Goal: Information Seeking & Learning: Check status

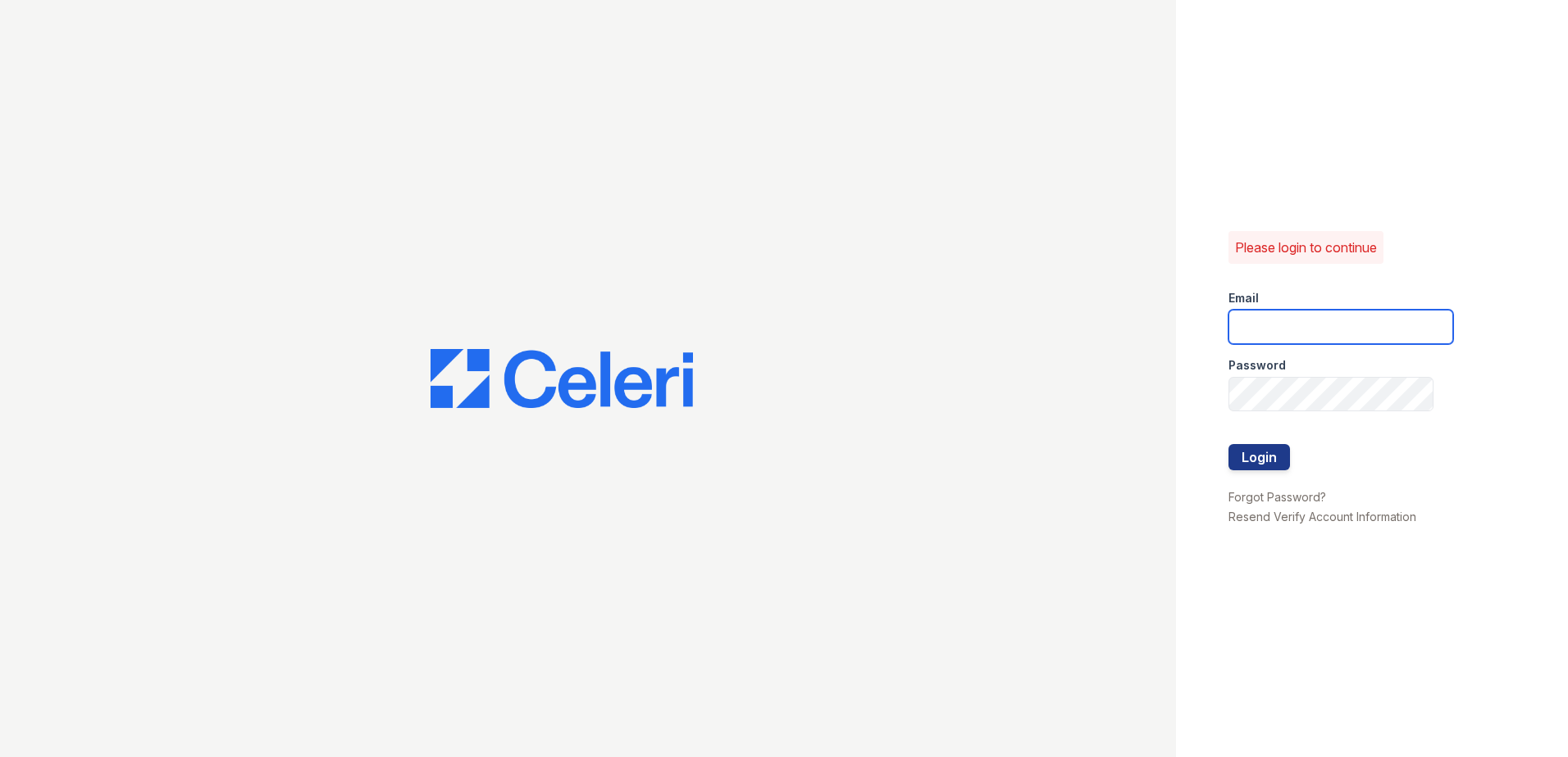
type input "[EMAIL_ADDRESS][DOMAIN_NAME]"
click at [1258, 474] on div at bounding box center [1340, 479] width 225 height 17
click at [1249, 454] on button "Login" at bounding box center [1258, 457] width 61 height 26
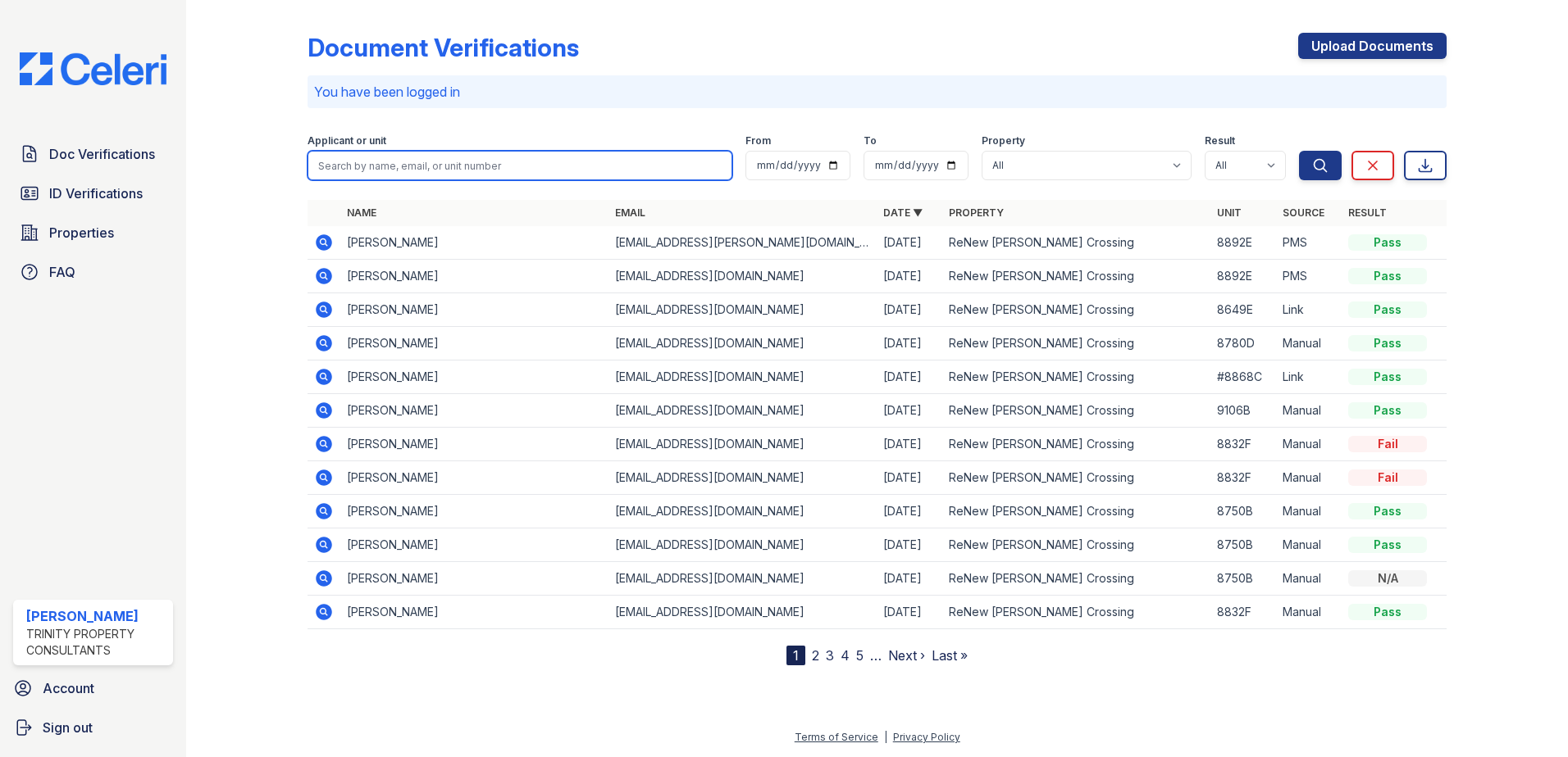
click at [392, 172] on input "search" at bounding box center [520, 165] width 424 height 29
type input "kaia"
click at [1298, 151] on button "Search" at bounding box center [1320, 165] width 43 height 29
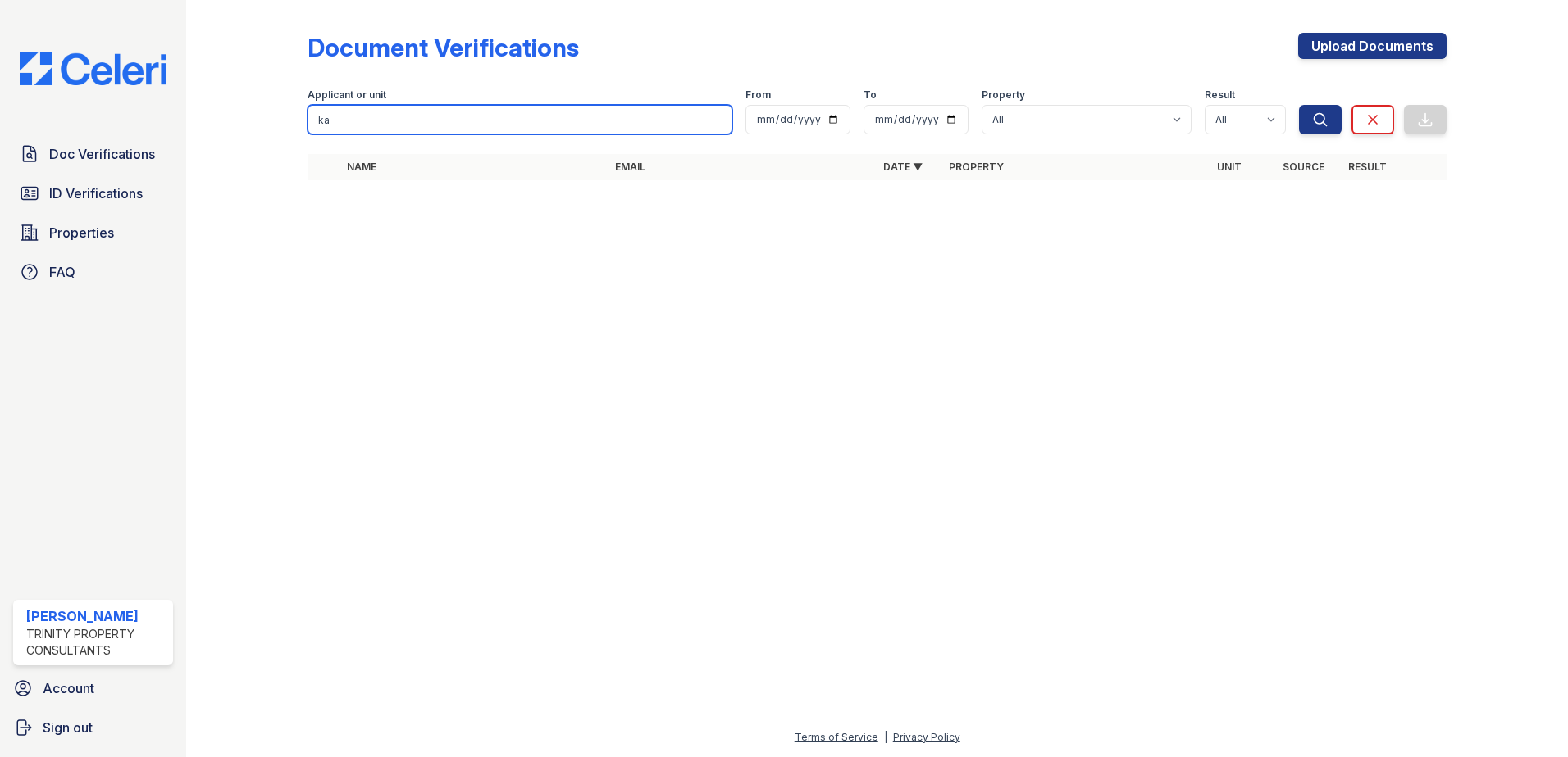
type input "k"
type input "glacken"
click at [1298, 105] on button "Search" at bounding box center [1320, 120] width 43 height 29
drag, startPoint x: 380, startPoint y: 125, endPoint x: 237, endPoint y: 117, distance: 143.2
click at [237, 117] on div "Document Verifications Upload Documents Filter Applicant or unit glacken From T…" at bounding box center [876, 111] width 1329 height 223
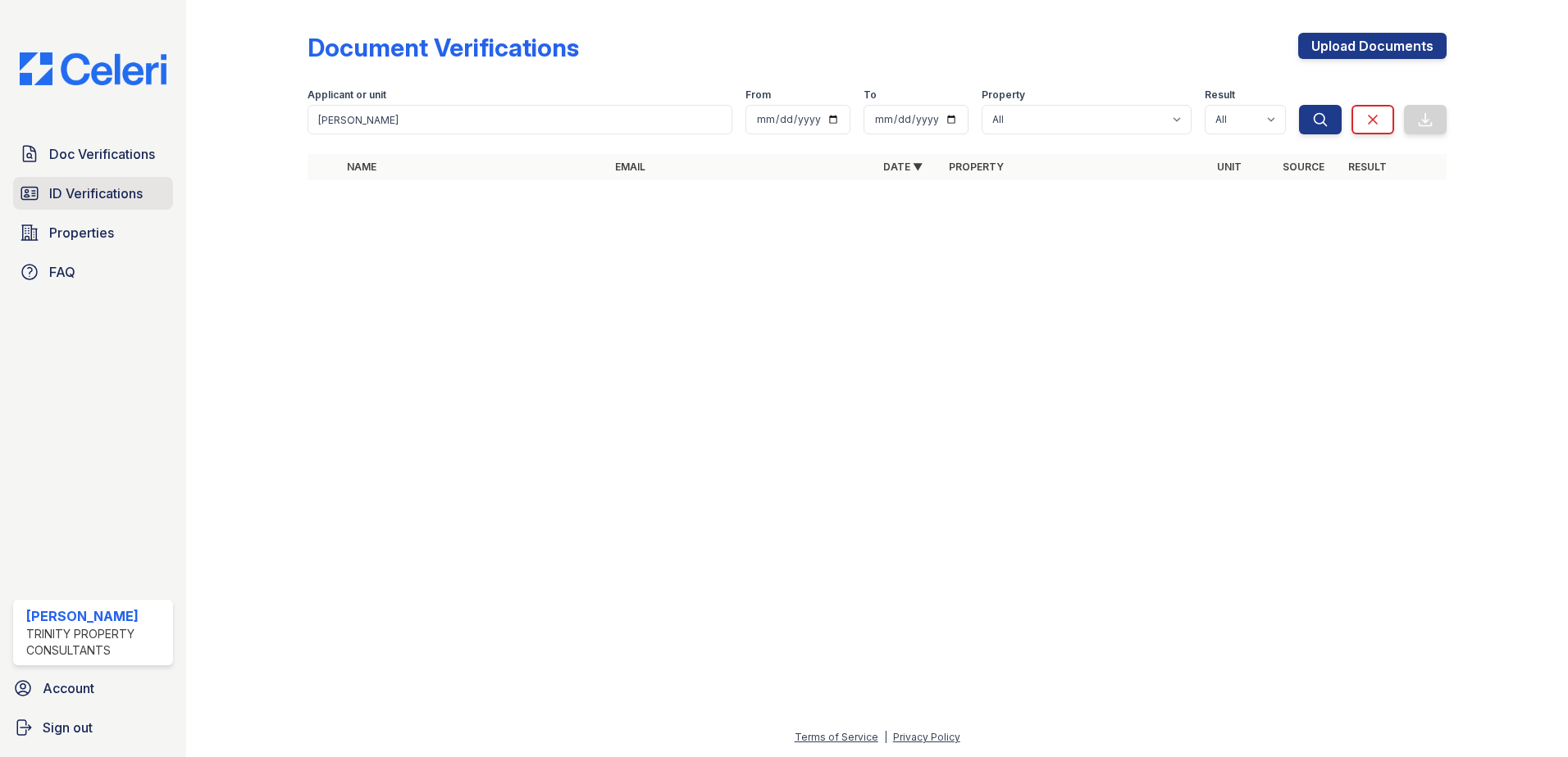
click at [120, 201] on span "ID Verifications" at bounding box center [96, 194] width 93 height 19
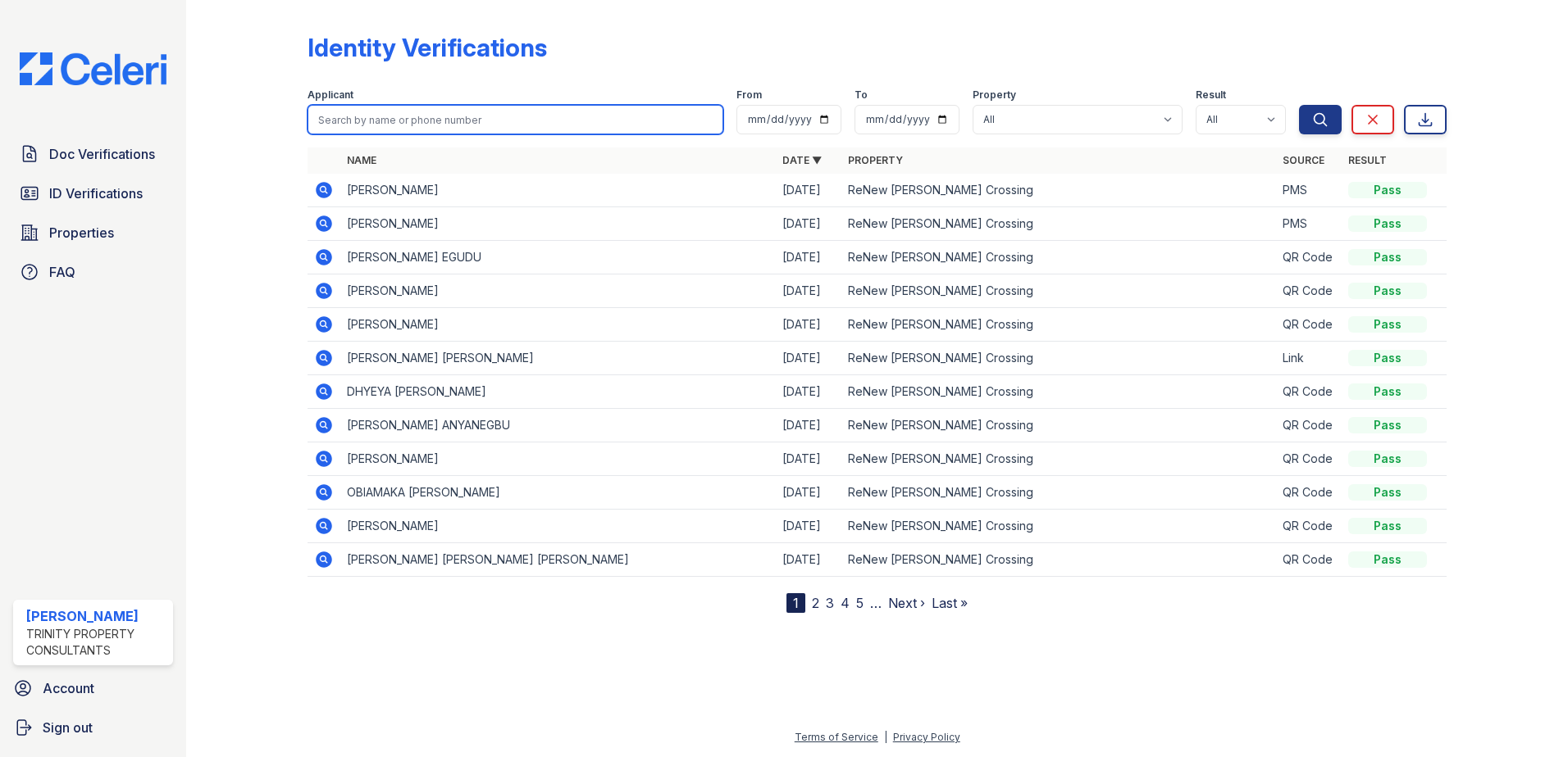
click at [341, 127] on input "search" at bounding box center [515, 120] width 416 height 29
type input "kaia"
click at [1298, 105] on button "Search" at bounding box center [1320, 120] width 43 height 29
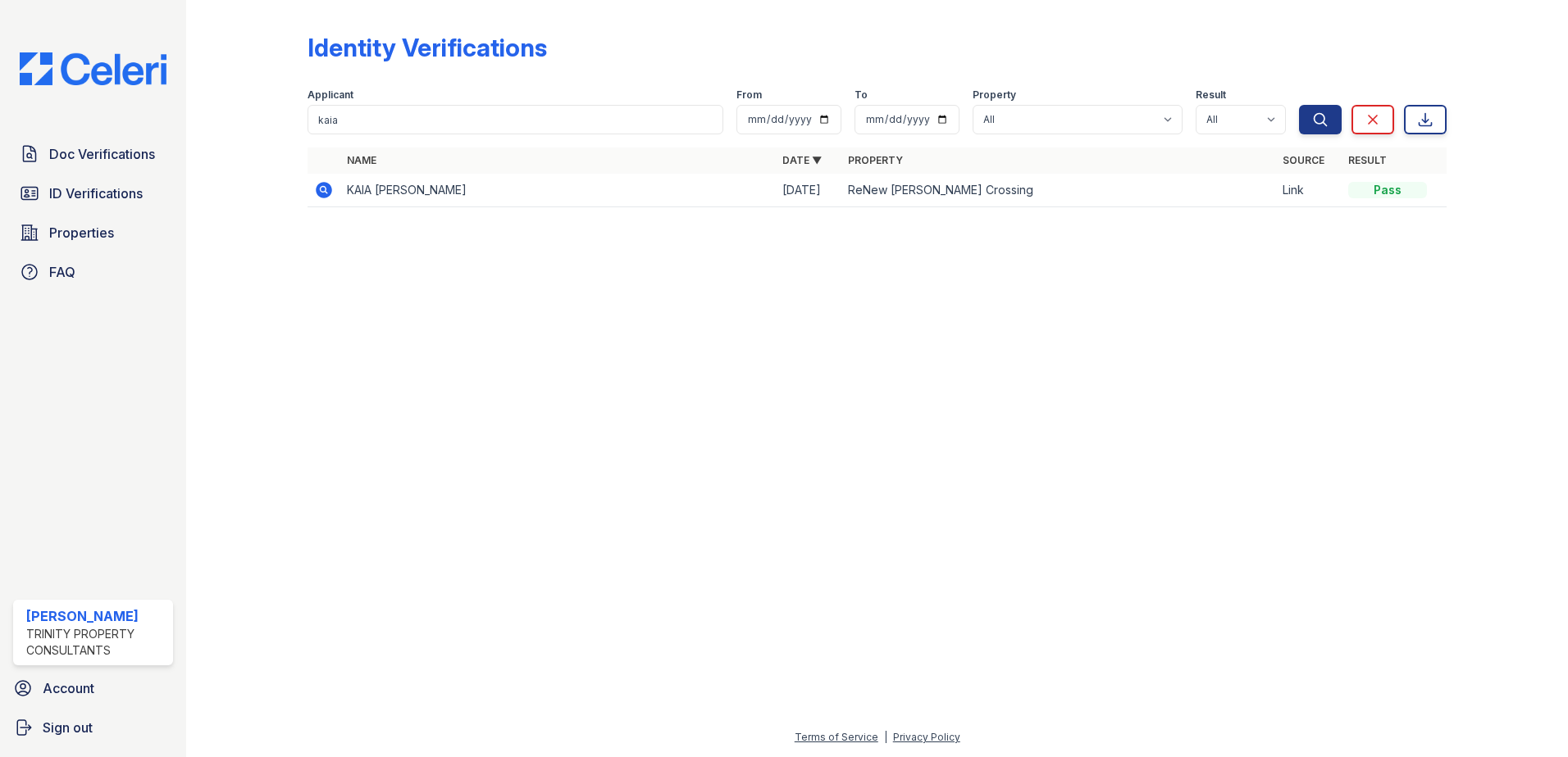
click at [323, 189] on icon at bounding box center [322, 189] width 4 height 4
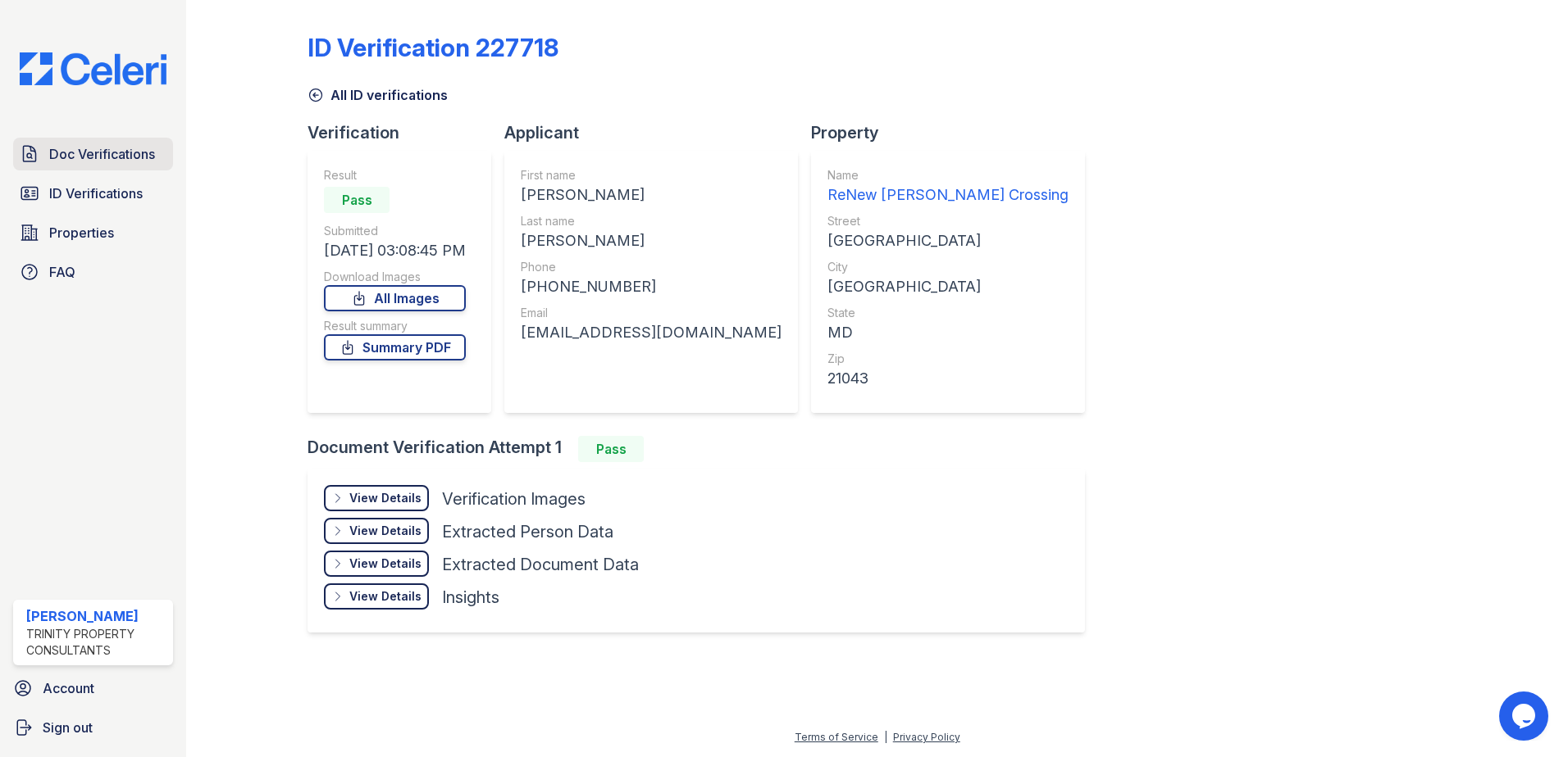
click at [107, 154] on span "Doc Verifications" at bounding box center [102, 154] width 106 height 19
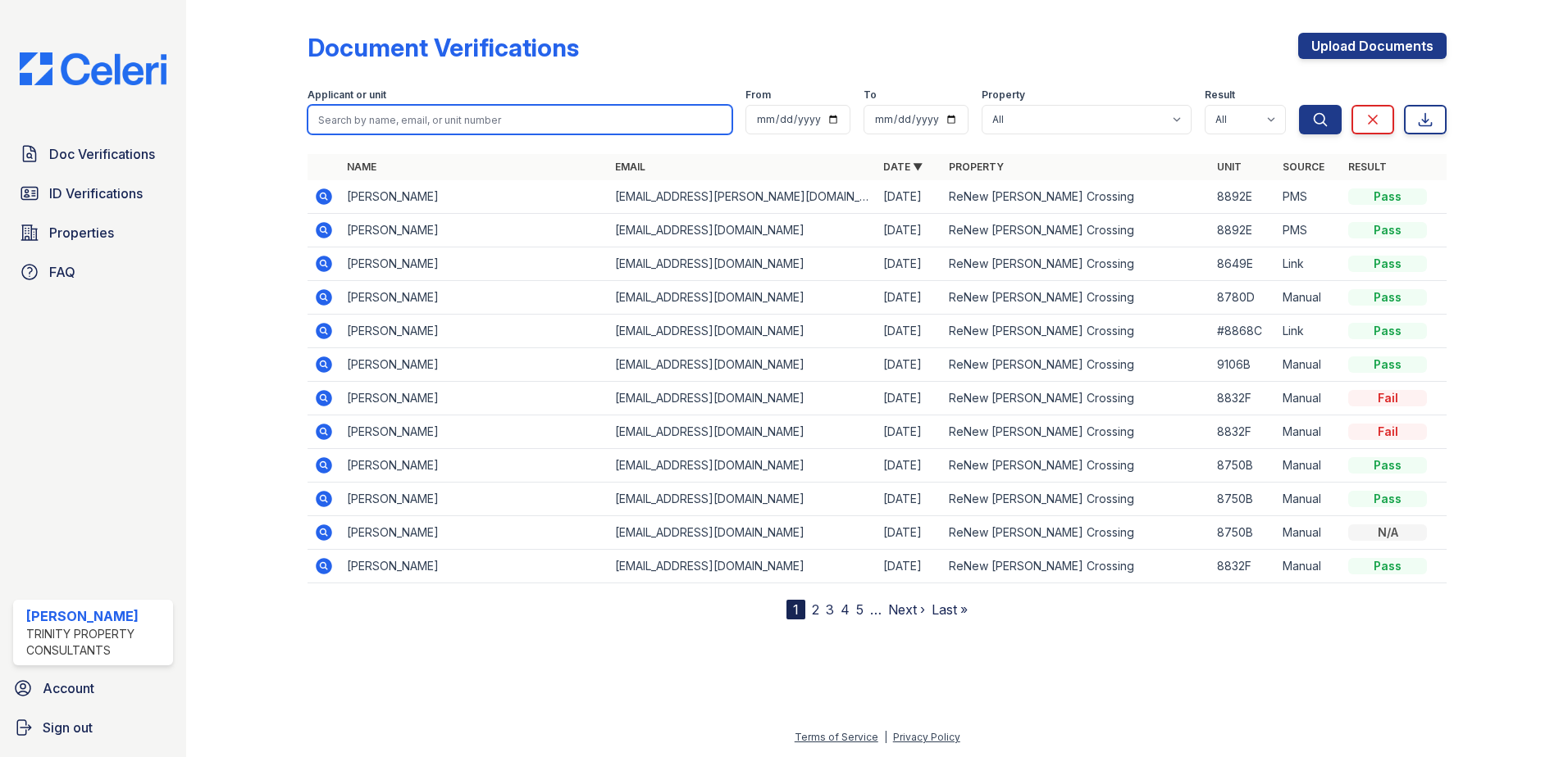
click at [434, 124] on input "search" at bounding box center [520, 120] width 424 height 29
type input "kaia"
click at [1298, 105] on button "Search" at bounding box center [1320, 120] width 43 height 29
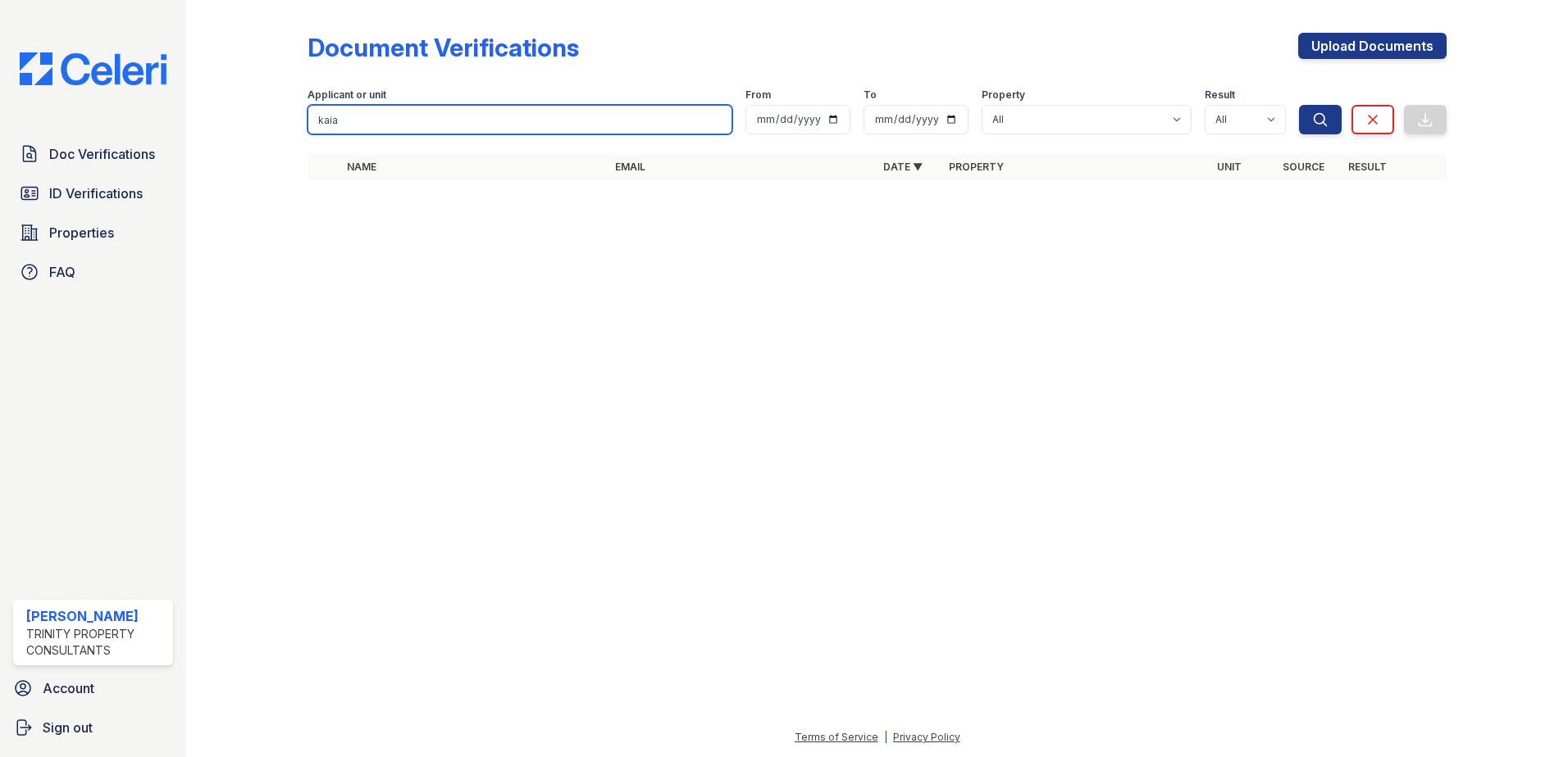
click at [529, 117] on input "kaia" at bounding box center [520, 120] width 424 height 29
type input "k"
type input "jintendra"
click at [1298, 105] on button "Search" at bounding box center [1320, 120] width 43 height 29
drag, startPoint x: 495, startPoint y: 108, endPoint x: 254, endPoint y: 123, distance: 241.5
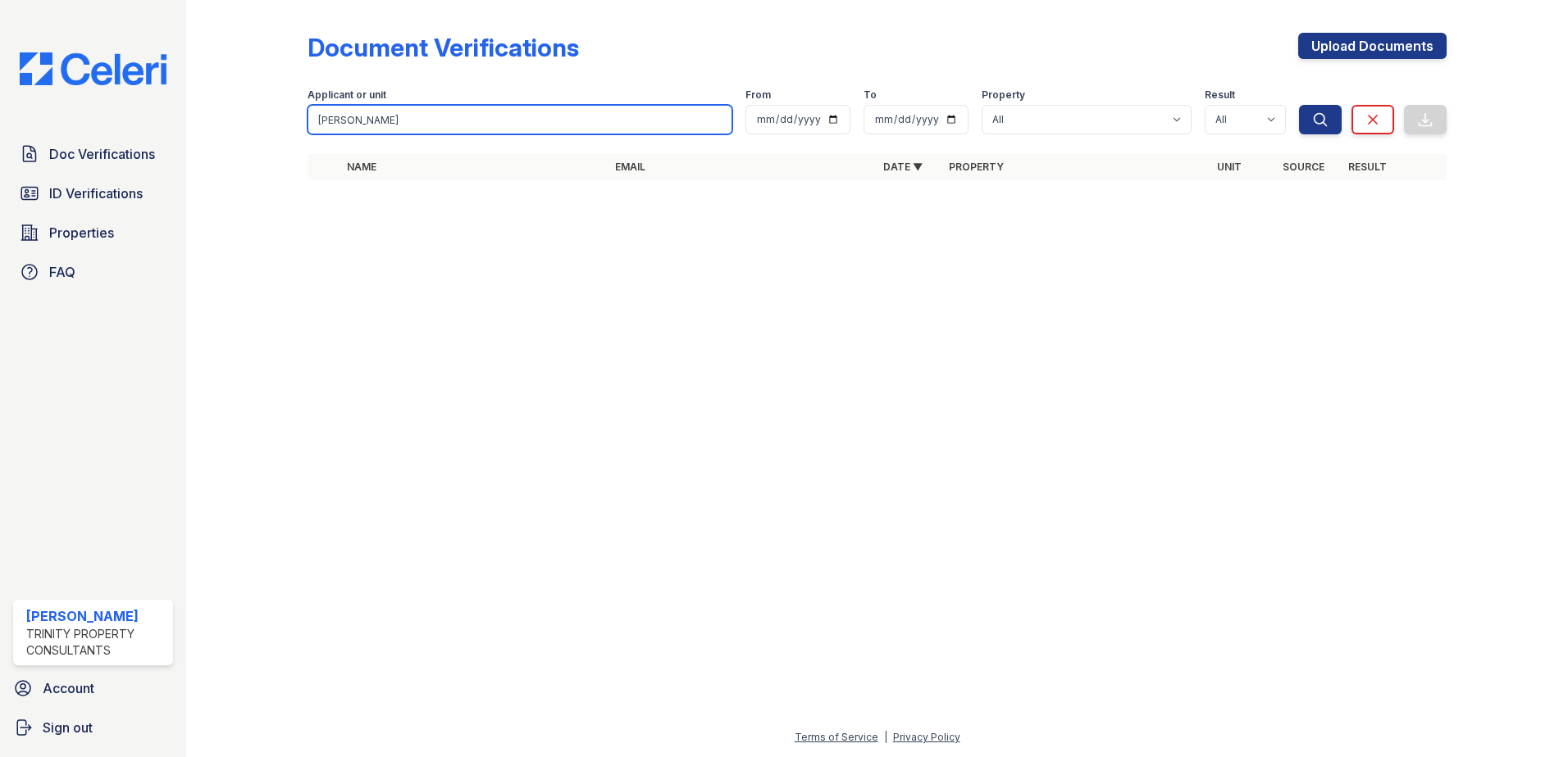
click at [254, 123] on div "Document Verifications Upload Documents Filter Applicant or unit jintendra From…" at bounding box center [876, 111] width 1329 height 223
type input "jitendra"
click at [1298, 105] on button "Search" at bounding box center [1320, 120] width 43 height 29
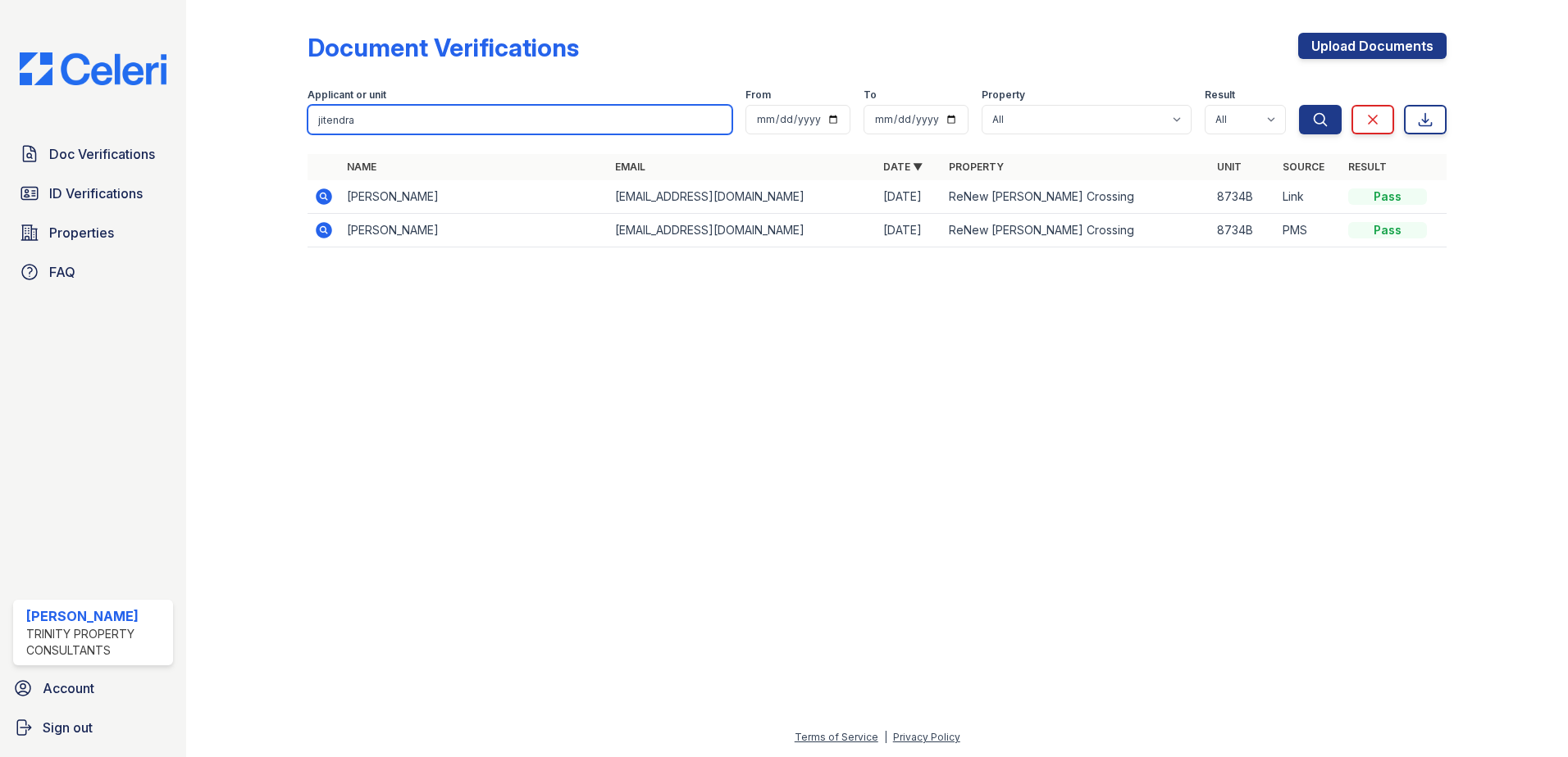
drag, startPoint x: 364, startPoint y: 121, endPoint x: 296, endPoint y: 126, distance: 68.2
click at [296, 126] on div "Document Verifications Upload Documents Filter Applicant or unit jitendra From …" at bounding box center [876, 145] width 1329 height 290
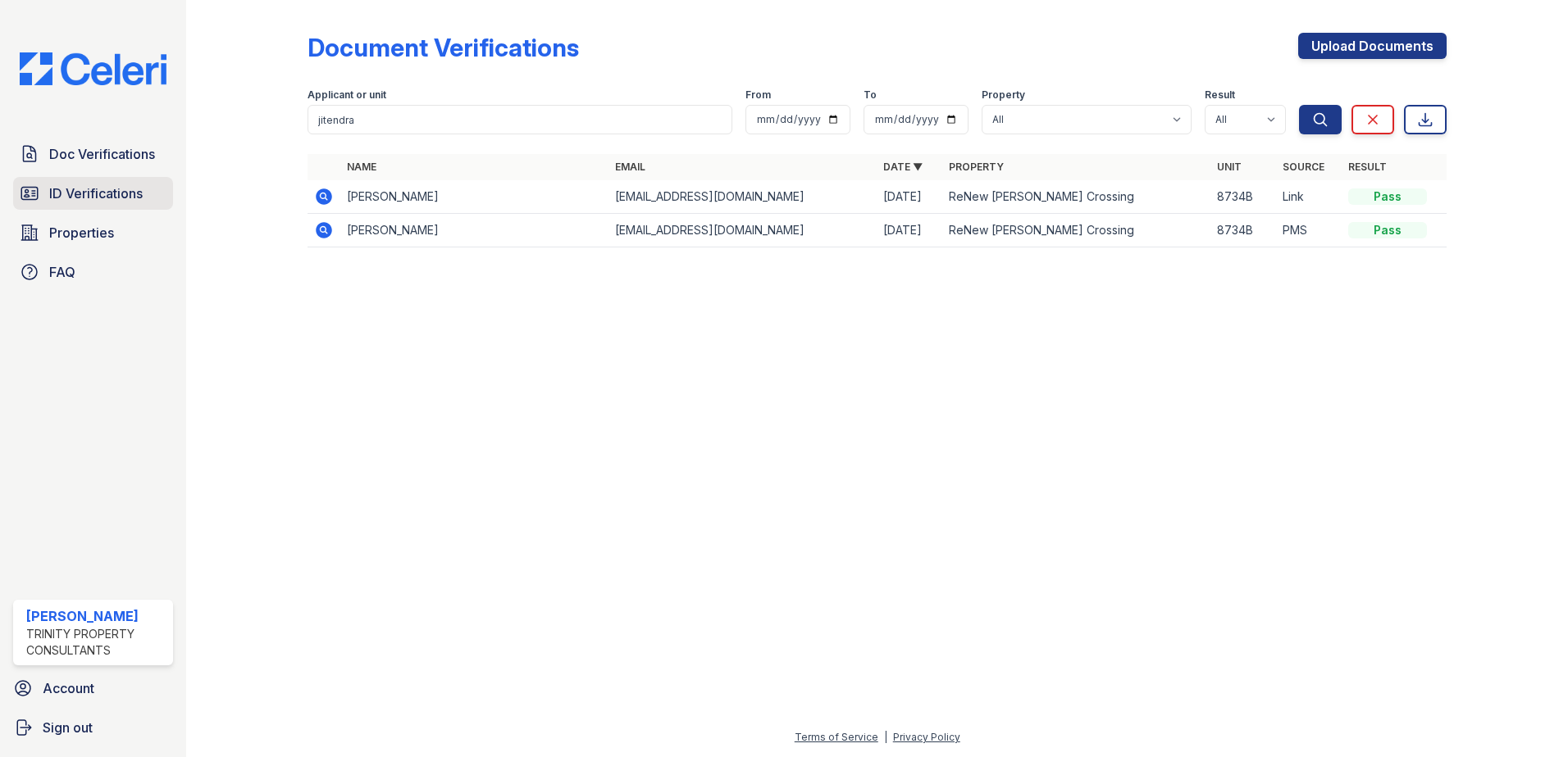
drag, startPoint x: 100, startPoint y: 187, endPoint x: 114, endPoint y: 187, distance: 14.0
click at [100, 187] on span "ID Verifications" at bounding box center [96, 194] width 93 height 19
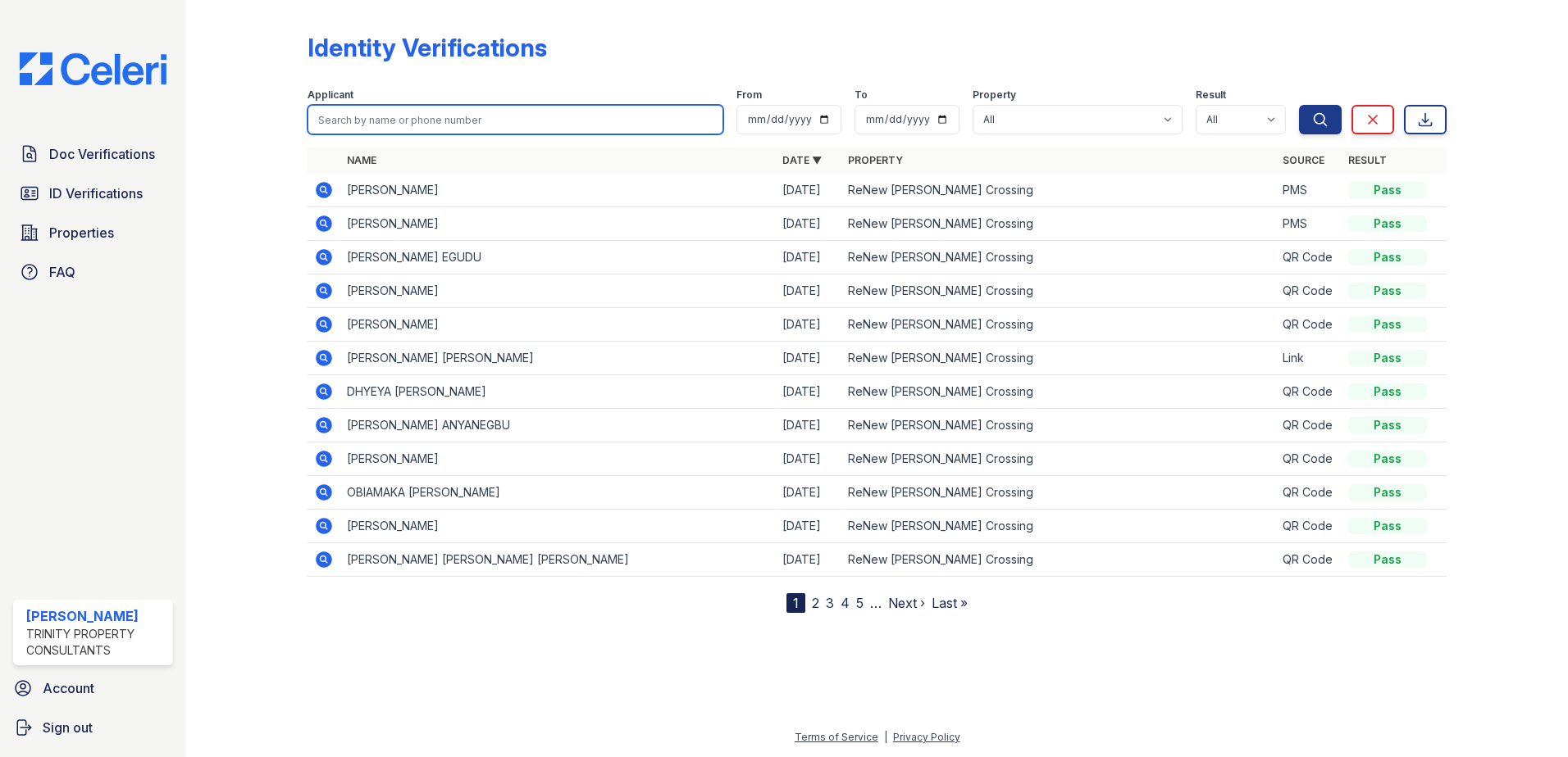
click at [372, 124] on input "search" at bounding box center [515, 120] width 416 height 29
paste input "jitendra"
type input "jitendra"
click at [1298, 105] on button "Search" at bounding box center [1320, 120] width 43 height 29
